Goal: Information Seeking & Learning: Learn about a topic

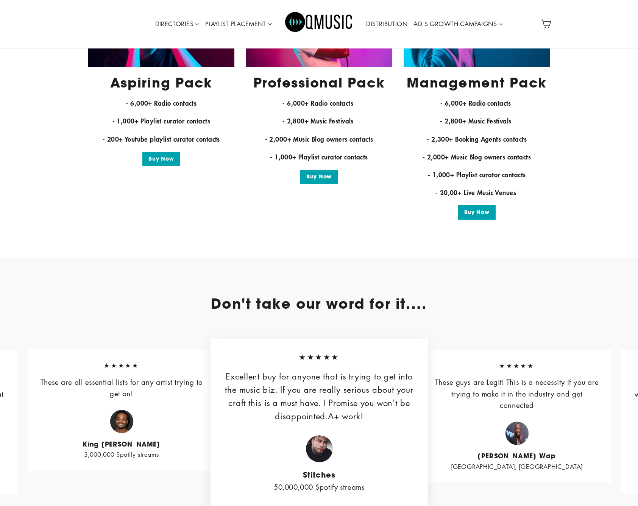
scroll to position [1727, 0]
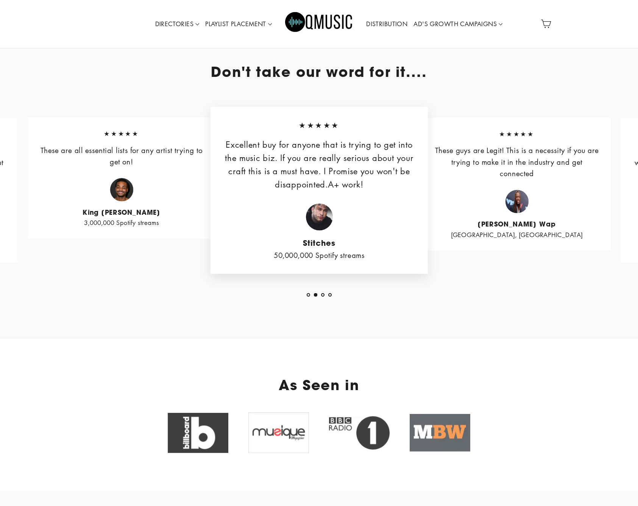
click at [137, 175] on blockquote "★★★★★ These are all essential lists for any artist trying to get on! King [PERS…" at bounding box center [122, 178] width 188 height 121
click at [170, 169] on blockquote "★★★★★ These are all essential lists for any artist trying to get on! King [PERS…" at bounding box center [122, 178] width 188 height 121
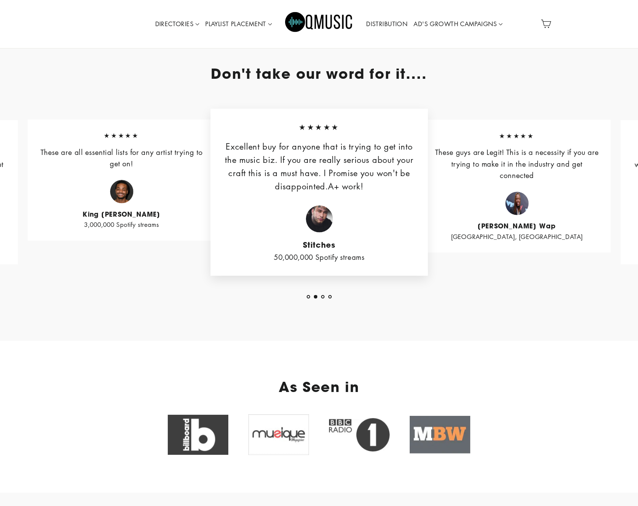
scroll to position [1725, 0]
click at [158, 169] on p "These are all essential lists for any artist trying to get on!" at bounding box center [122, 158] width 166 height 23
click at [587, 223] on cite "[PERSON_NAME] Wap" at bounding box center [517, 227] width 166 height 8
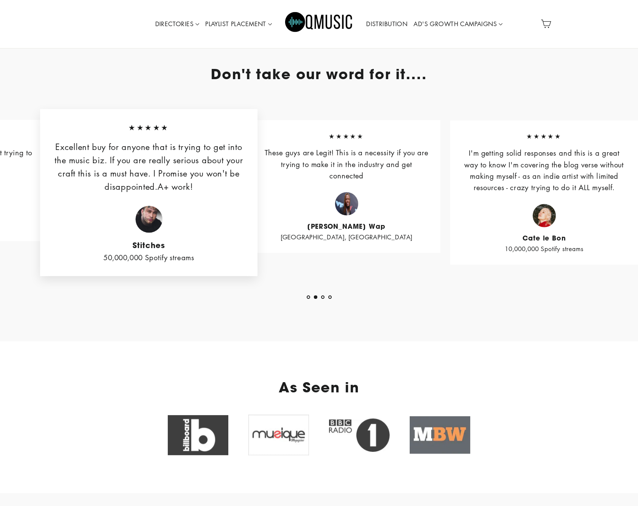
drag, startPoint x: 587, startPoint y: 217, endPoint x: 366, endPoint y: 228, distance: 221.4
click at [369, 227] on div "[PERSON_NAME] Wap [GEOGRAPHIC_DATA], [GEOGRAPHIC_DATA]" at bounding box center [347, 217] width 166 height 50
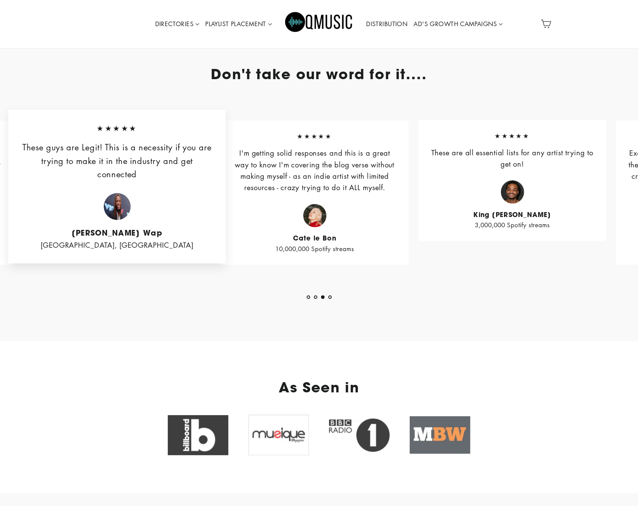
drag, startPoint x: 379, startPoint y: 191, endPoint x: 177, endPoint y: 193, distance: 202.2
click at [177, 193] on div "[PERSON_NAME] Wap [GEOGRAPHIC_DATA], [GEOGRAPHIC_DATA]" at bounding box center [117, 222] width 192 height 58
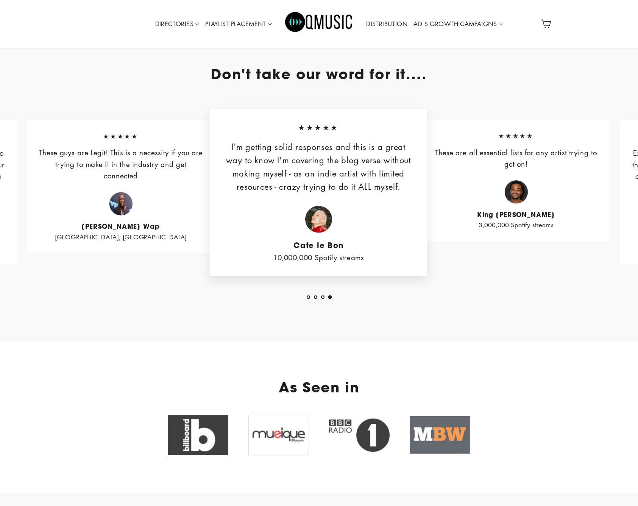
click at [471, 208] on div "King [PERSON_NAME] 3,000,000 Spotify streams" at bounding box center [516, 205] width 166 height 50
click at [546, 194] on div "King [PERSON_NAME] 3,000,000 Spotify streams" at bounding box center [517, 205] width 166 height 50
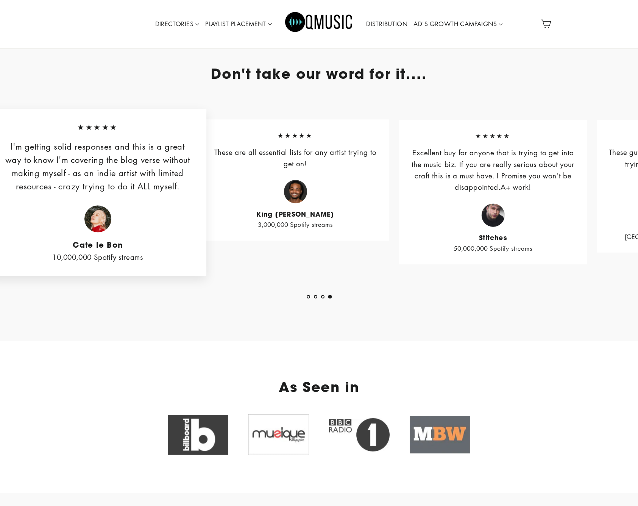
drag, startPoint x: 476, startPoint y: 168, endPoint x: 254, endPoint y: 187, distance: 223.5
click at [254, 187] on blockquote "★★★★★ These are all essential lists for any artist trying to get on! King [PERS…" at bounding box center [295, 180] width 188 height 121
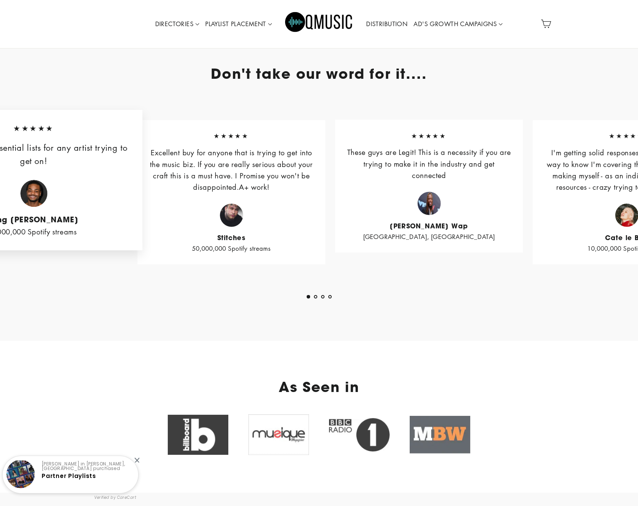
drag, startPoint x: 391, startPoint y: 189, endPoint x: 96, endPoint y: 212, distance: 295.9
click at [98, 211] on div "King [PERSON_NAME] 3,000,000 Spotify streams" at bounding box center [34, 209] width 192 height 58
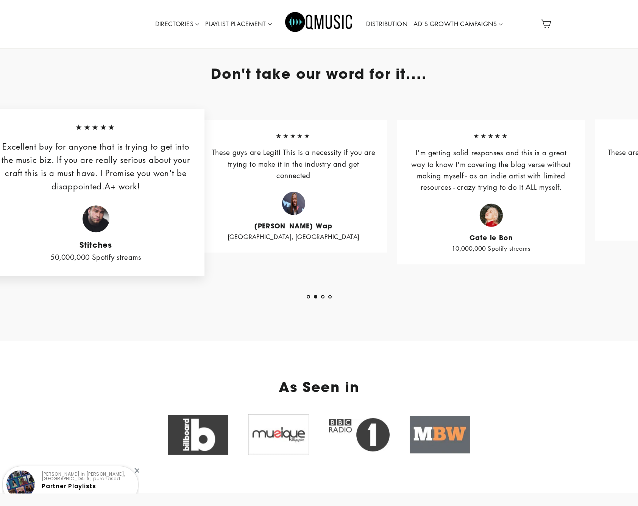
drag, startPoint x: 309, startPoint y: 183, endPoint x: 36, endPoint y: 187, distance: 273.1
click at [36, 187] on p "Excellent buy for anyone that is trying to get into the music biz. If you are r…" at bounding box center [96, 166] width 192 height 53
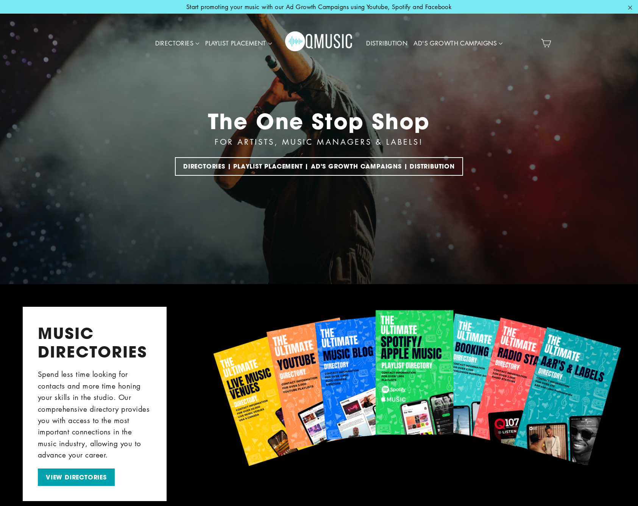
scroll to position [0, 0]
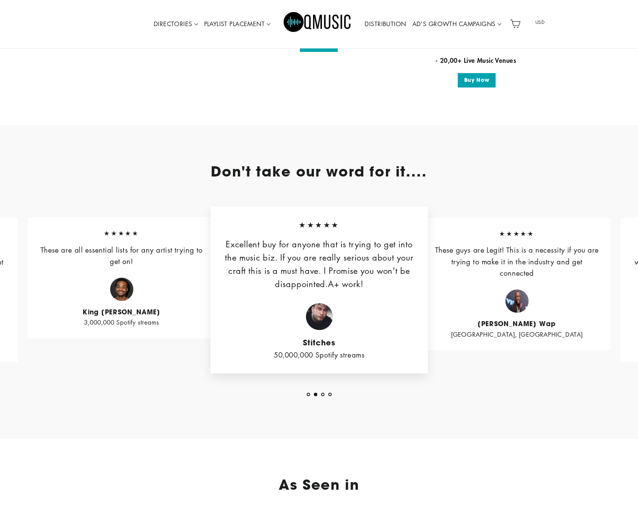
scroll to position [1632, 0]
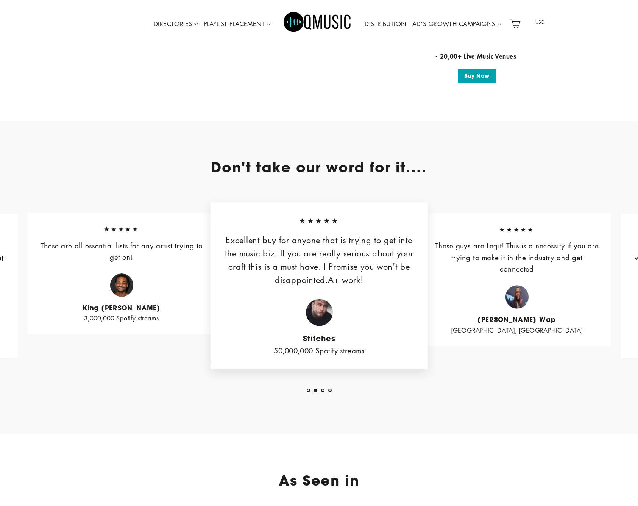
click at [154, 281] on div "King [PERSON_NAME] 3,000,000 Spotify streams" at bounding box center [122, 298] width 166 height 50
drag, startPoint x: 144, startPoint y: 272, endPoint x: 141, endPoint y: 264, distance: 9.2
click at [141, 264] on blockquote "★★★★★ These are all essential lists for any artist trying to get on! King [PERS…" at bounding box center [122, 273] width 188 height 121
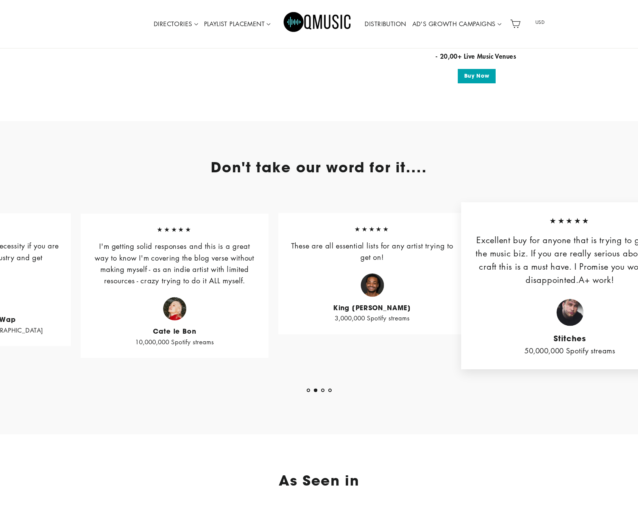
drag, startPoint x: 133, startPoint y: 264, endPoint x: 384, endPoint y: 285, distance: 252.0
click at [384, 285] on blockquote "★★★★★ These are all essential lists for any artist trying to get on! King [PERS…" at bounding box center [372, 273] width 188 height 121
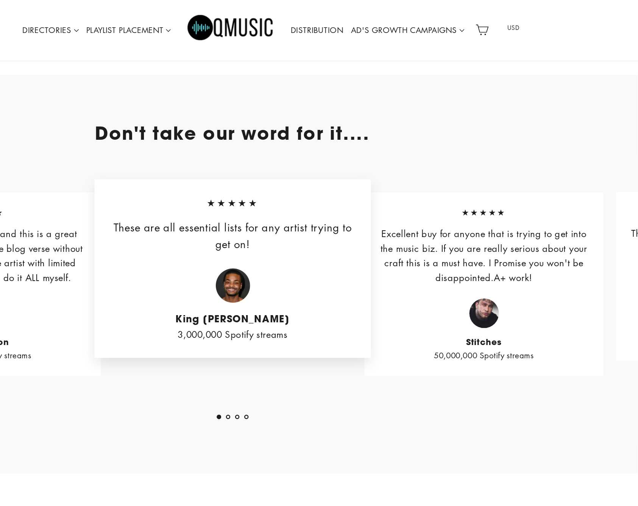
scroll to position [1694, 0]
click at [67, 253] on div "Cate le Bon 10,000,000 Spotify streams" at bounding box center [122, 260] width 166 height 50
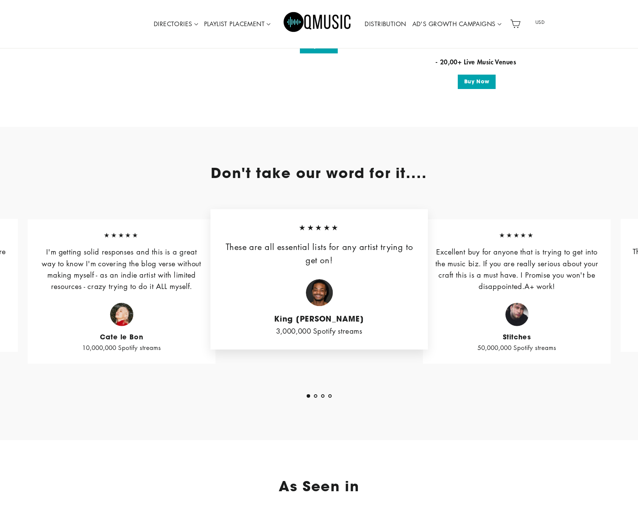
click at [98, 314] on div "Cate le Bon 10,000,000 Spotify streams" at bounding box center [122, 328] width 166 height 50
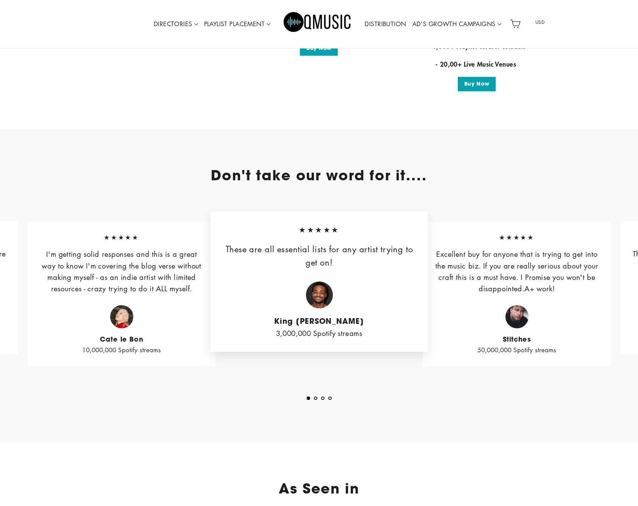
scroll to position [1624, 0]
click at [471, 279] on p "Excellent buy for anyone that is trying to get into the music biz. If you are r…" at bounding box center [517, 271] width 166 height 46
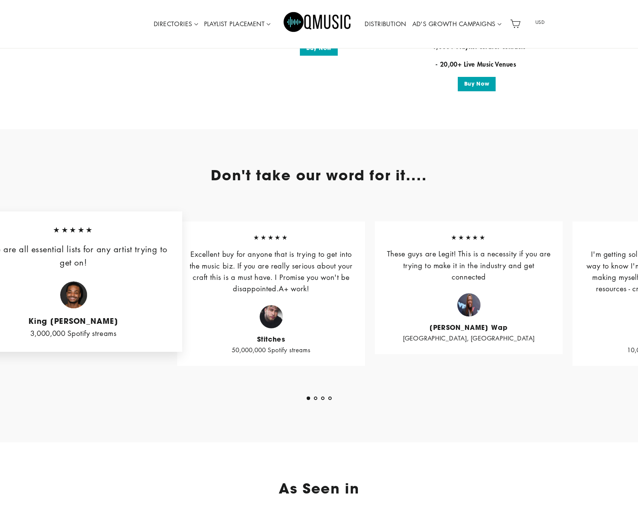
drag, startPoint x: 533, startPoint y: 279, endPoint x: 286, endPoint y: 289, distance: 247.9
click at [286, 289] on p "Excellent buy for anyone that is trying to get into the music biz. If you are r…" at bounding box center [271, 271] width 166 height 46
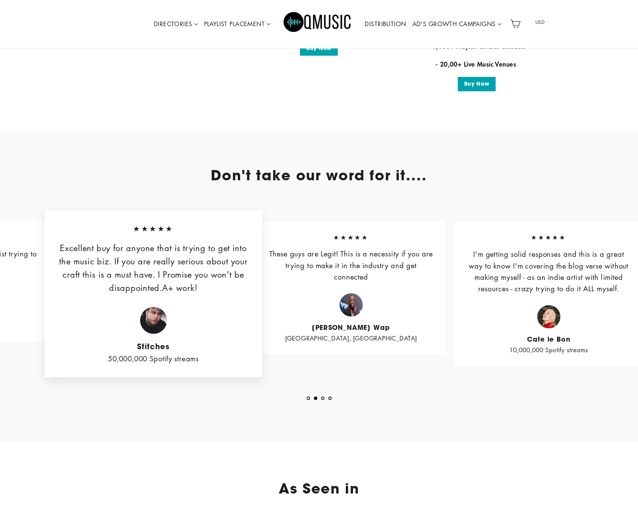
drag, startPoint x: 472, startPoint y: 283, endPoint x: 228, endPoint y: 291, distance: 243.7
click at [268, 293] on div "[PERSON_NAME] Wap [GEOGRAPHIC_DATA], [GEOGRAPHIC_DATA]" at bounding box center [351, 318] width 166 height 50
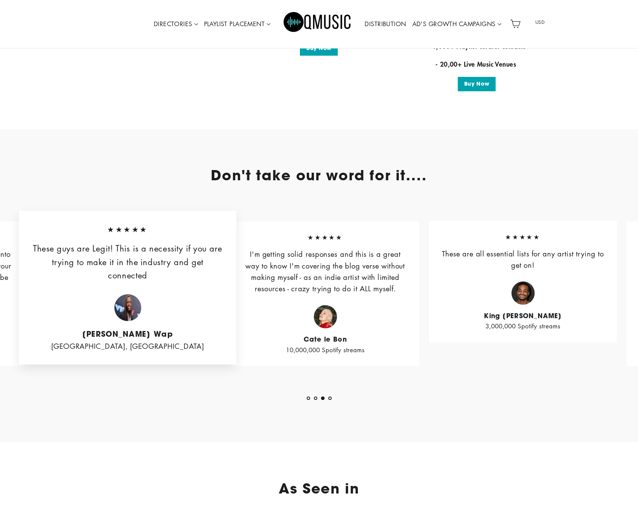
drag, startPoint x: 348, startPoint y: 315, endPoint x: 156, endPoint y: 325, distance: 191.9
click at [156, 325] on div "[PERSON_NAME] Wap [GEOGRAPHIC_DATA], [GEOGRAPHIC_DATA]" at bounding box center [127, 323] width 192 height 58
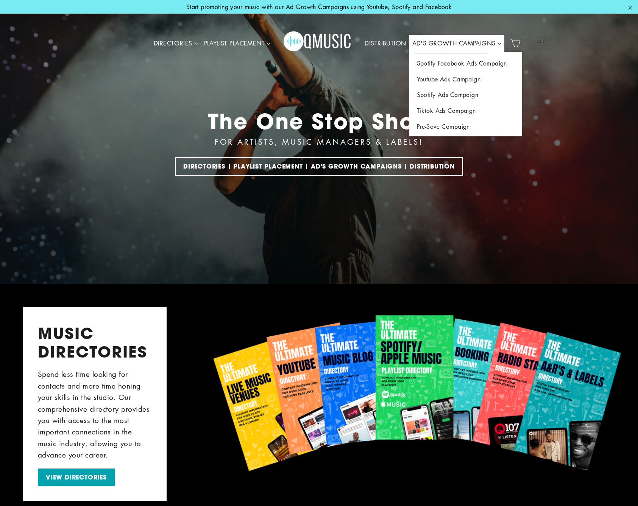
scroll to position [0, 0]
click at [430, 43] on link "AD'S GROWTH CAMPAIGNS" at bounding box center [456, 43] width 95 height 17
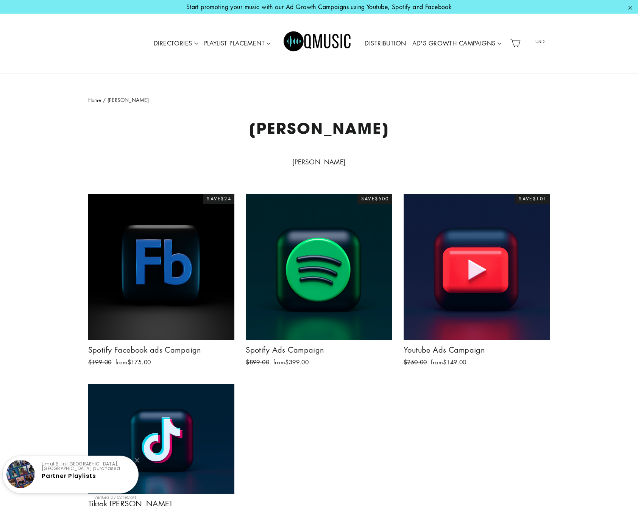
click at [410, 1] on span "Start promoting your music with our Ad Growth Campaigns using Youtube, Spotify …" at bounding box center [319, 7] width 638 height 14
